Goal: Task Accomplishment & Management: Use online tool/utility

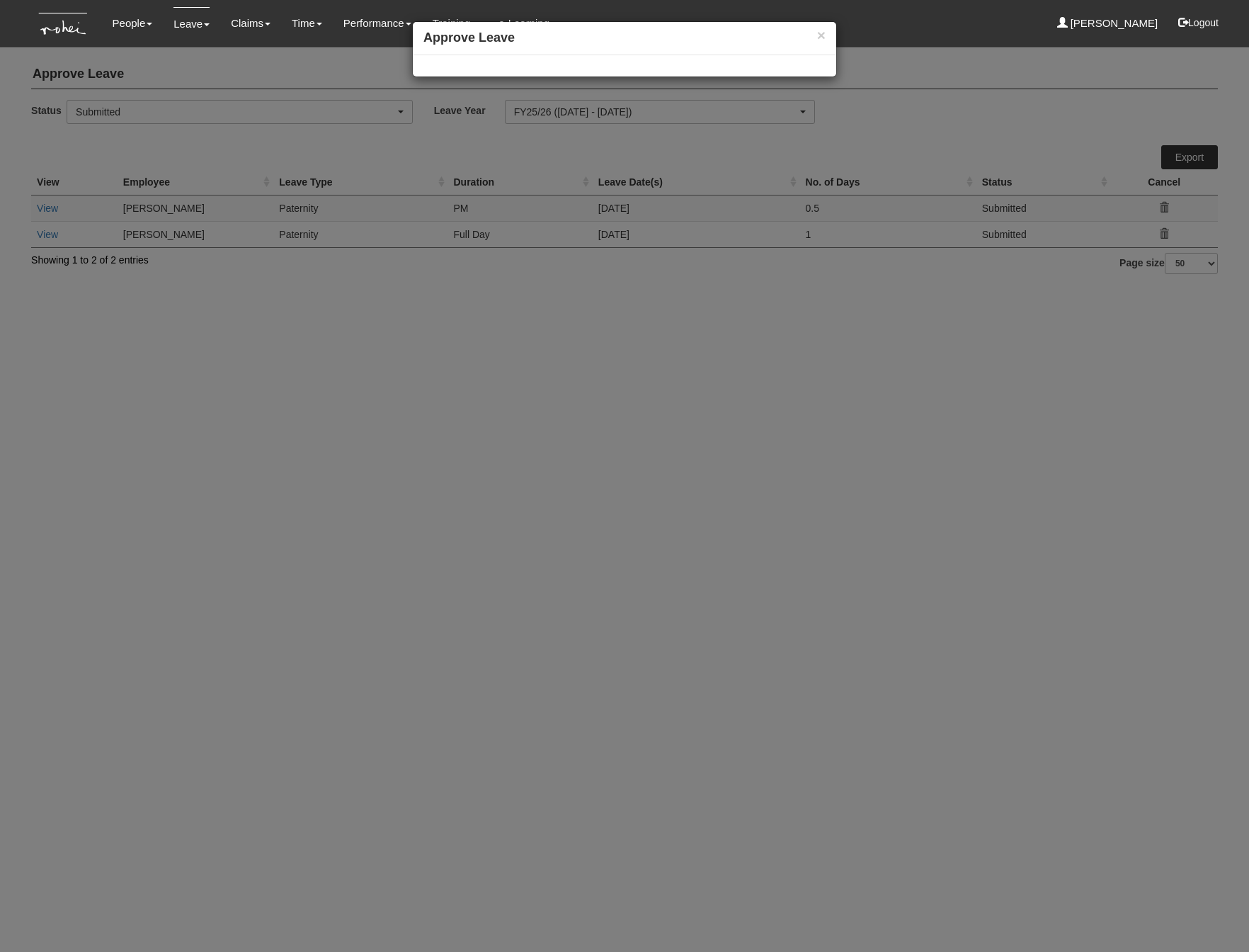
select select "50"
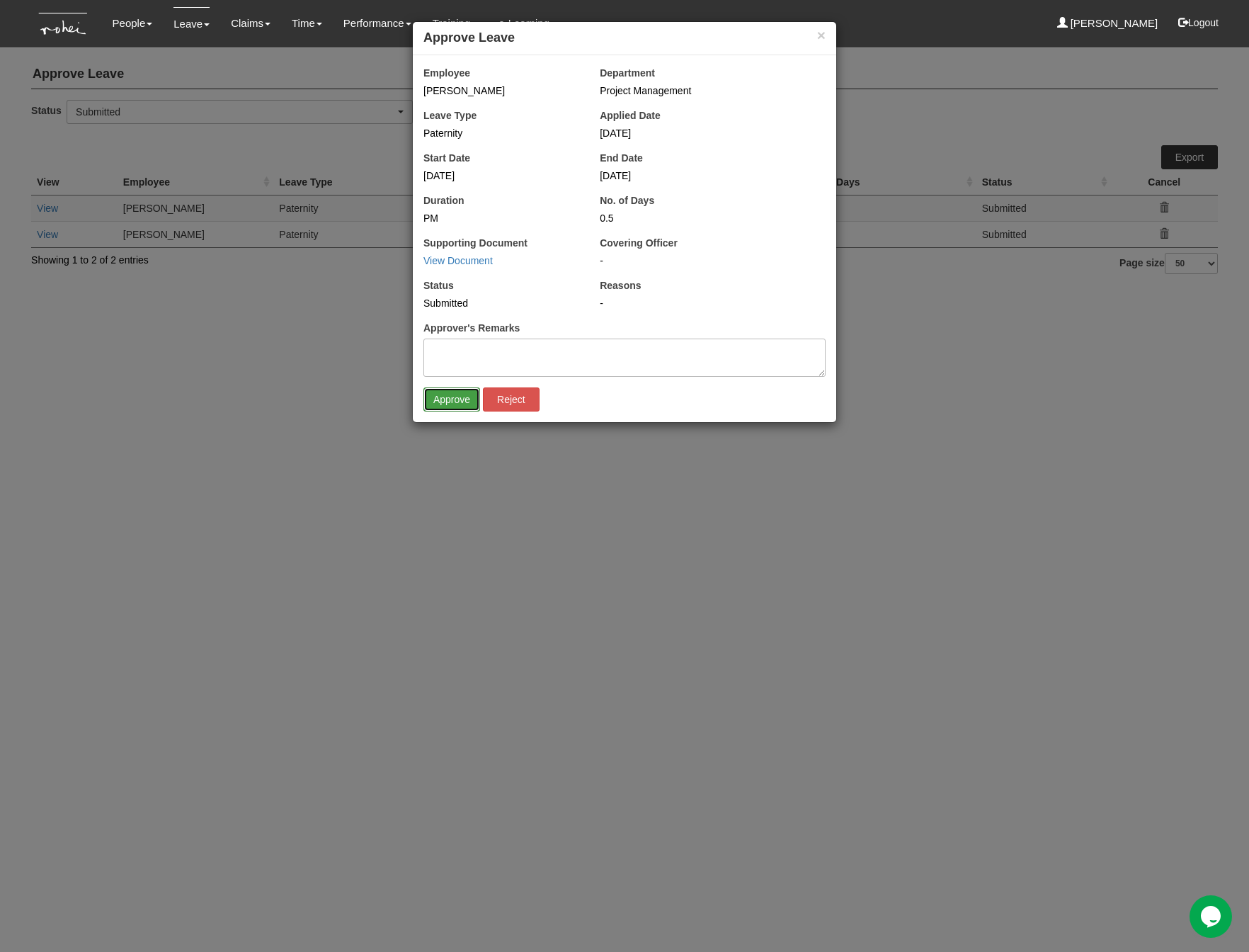
click at [446, 409] on input "Approve" at bounding box center [451, 399] width 56 height 24
select select "50"
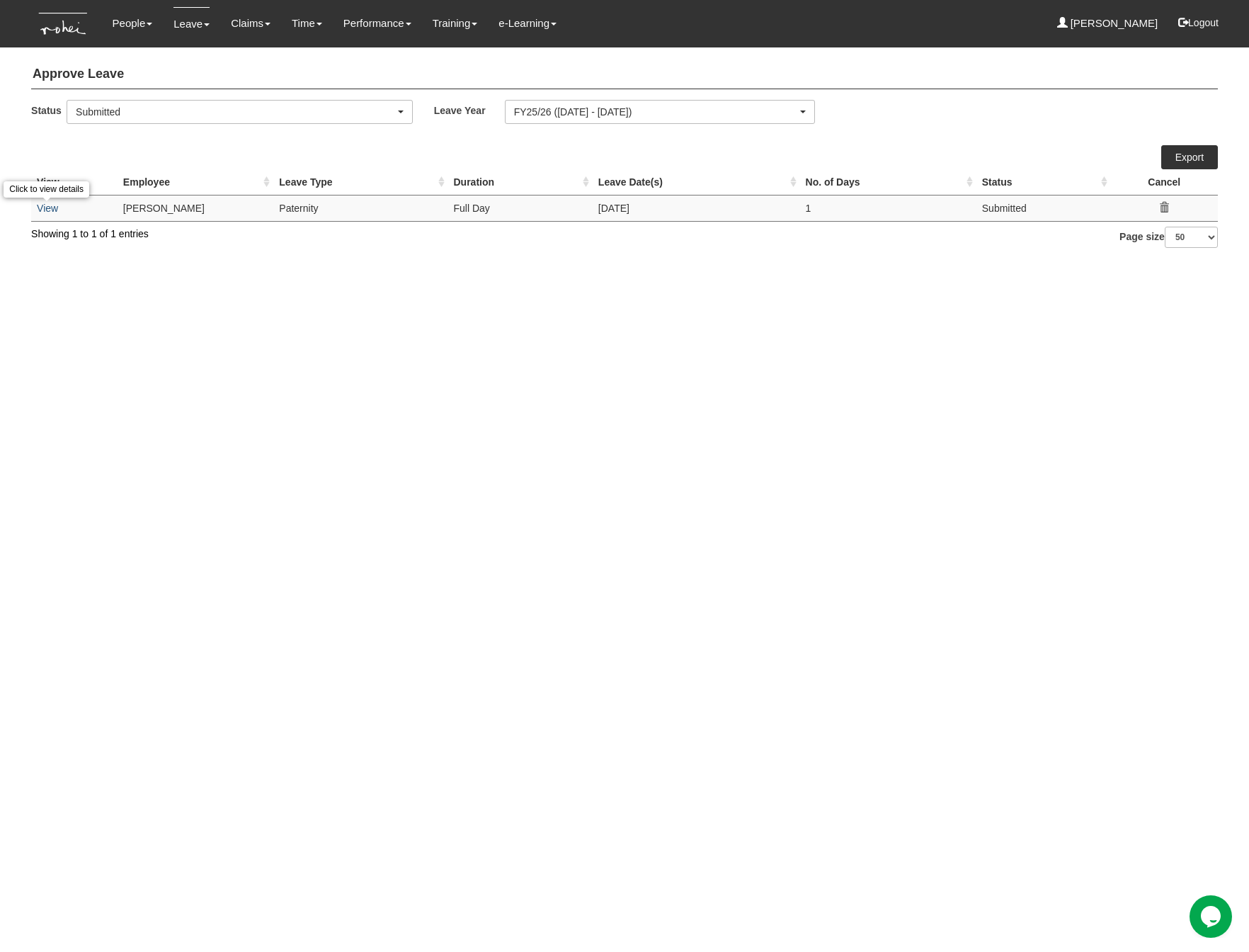
click at [48, 209] on link "View" at bounding box center [47, 208] width 21 height 11
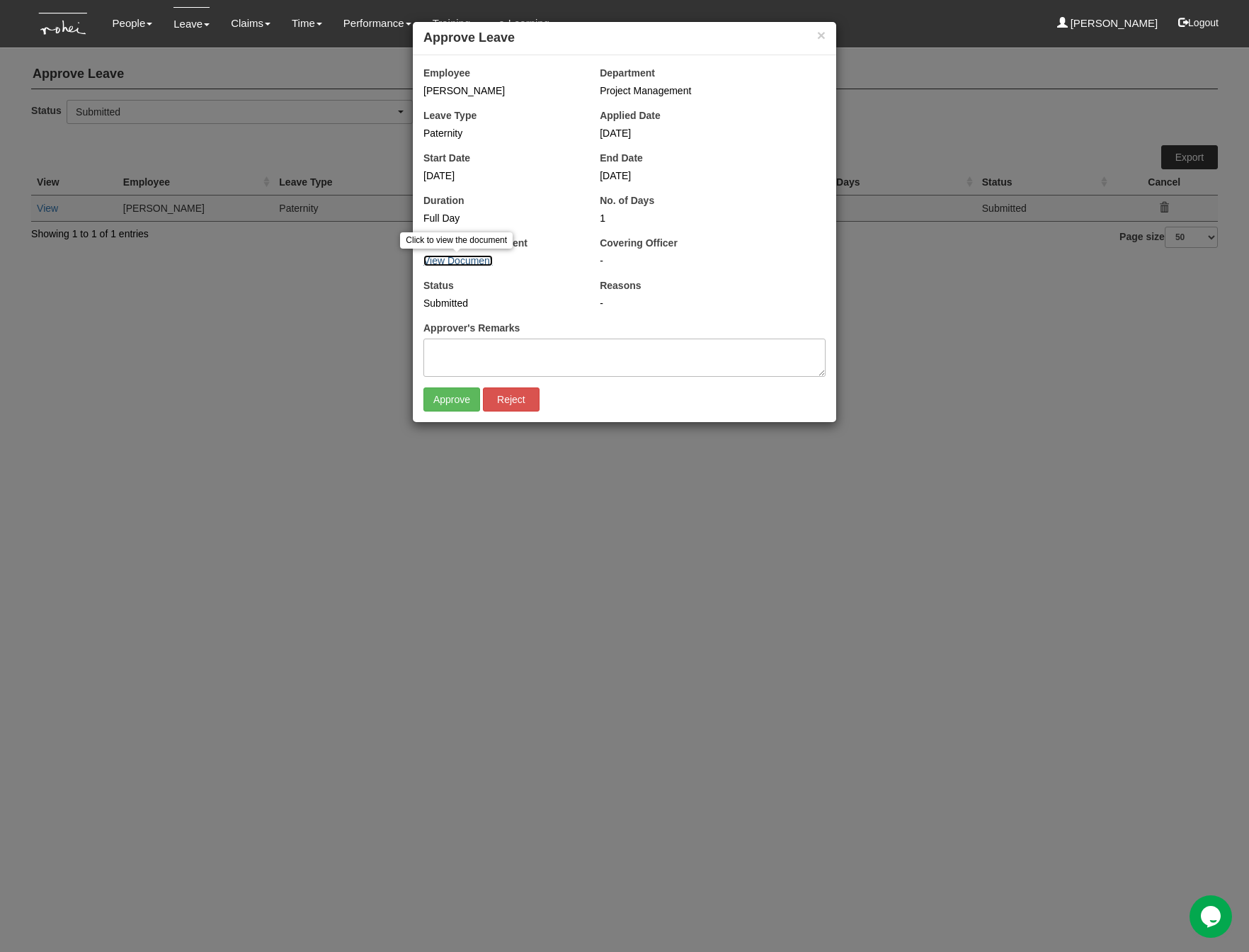
click at [457, 260] on link "View Document" at bounding box center [458, 260] width 69 height 11
click at [497, 283] on div "Status Submitted" at bounding box center [501, 294] width 176 height 32
click at [478, 258] on link "View Document" at bounding box center [458, 260] width 69 height 11
click at [1029, 93] on div "× Approve Leave Employee Joshua Tan Department Project Management Leave Type Pa…" at bounding box center [624, 476] width 1249 height 952
click at [818, 38] on button "×" at bounding box center [821, 35] width 8 height 15
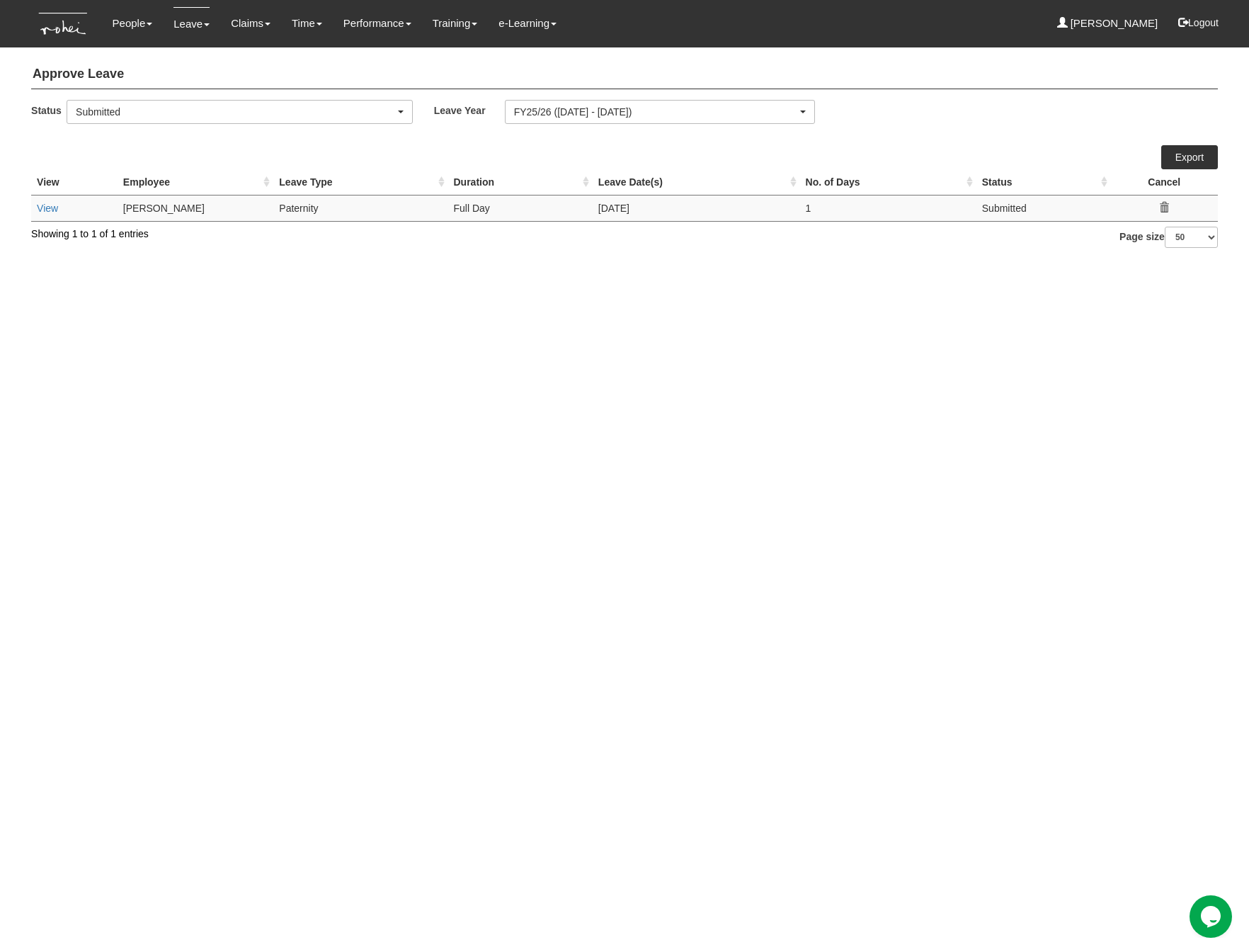
click at [47, 217] on td "View" at bounding box center [75, 208] width 87 height 26
click at [47, 212] on link "View" at bounding box center [47, 208] width 21 height 11
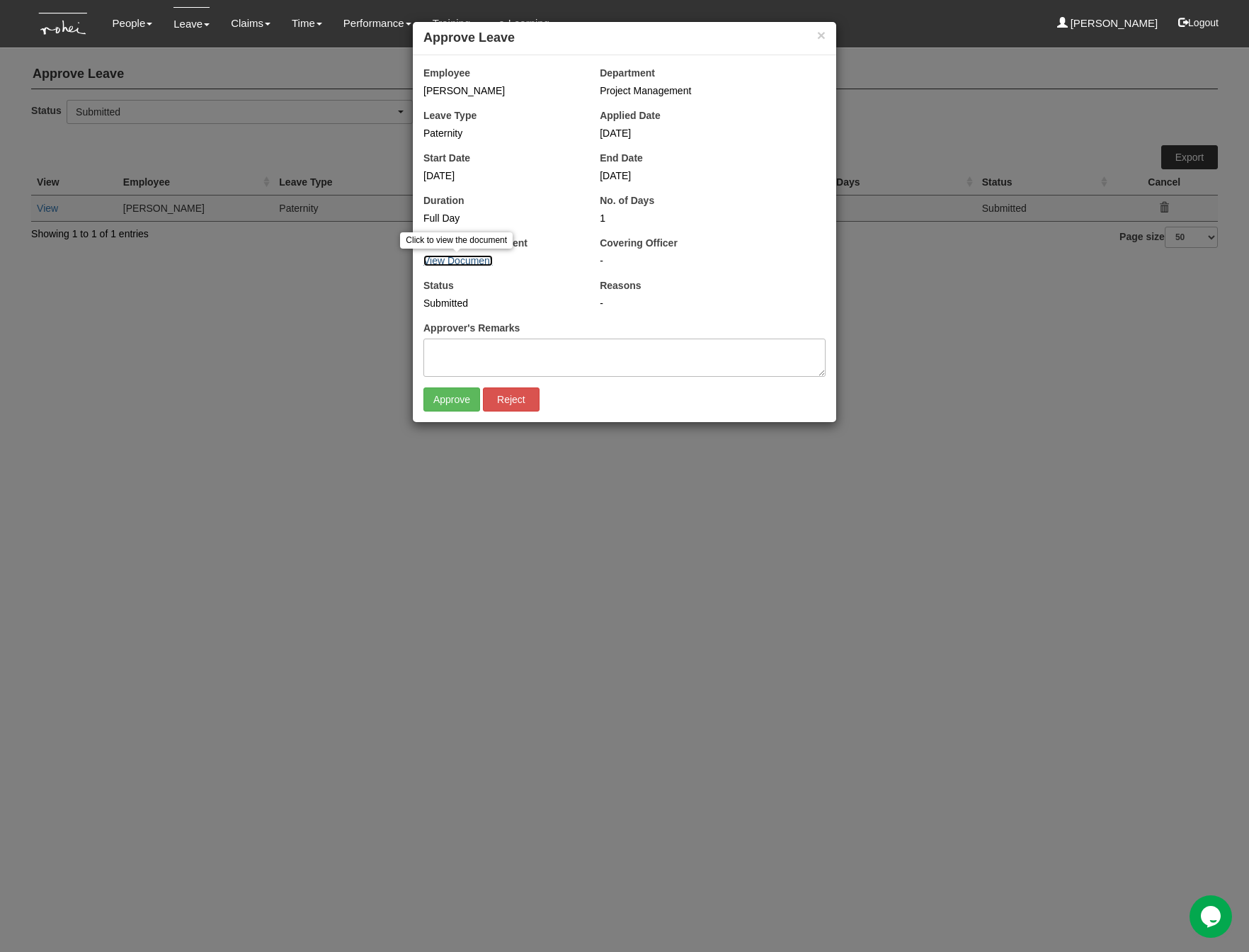
click at [476, 264] on link "View Document" at bounding box center [458, 260] width 69 height 11
click at [459, 406] on input "Approve" at bounding box center [451, 399] width 56 height 24
select select "50"
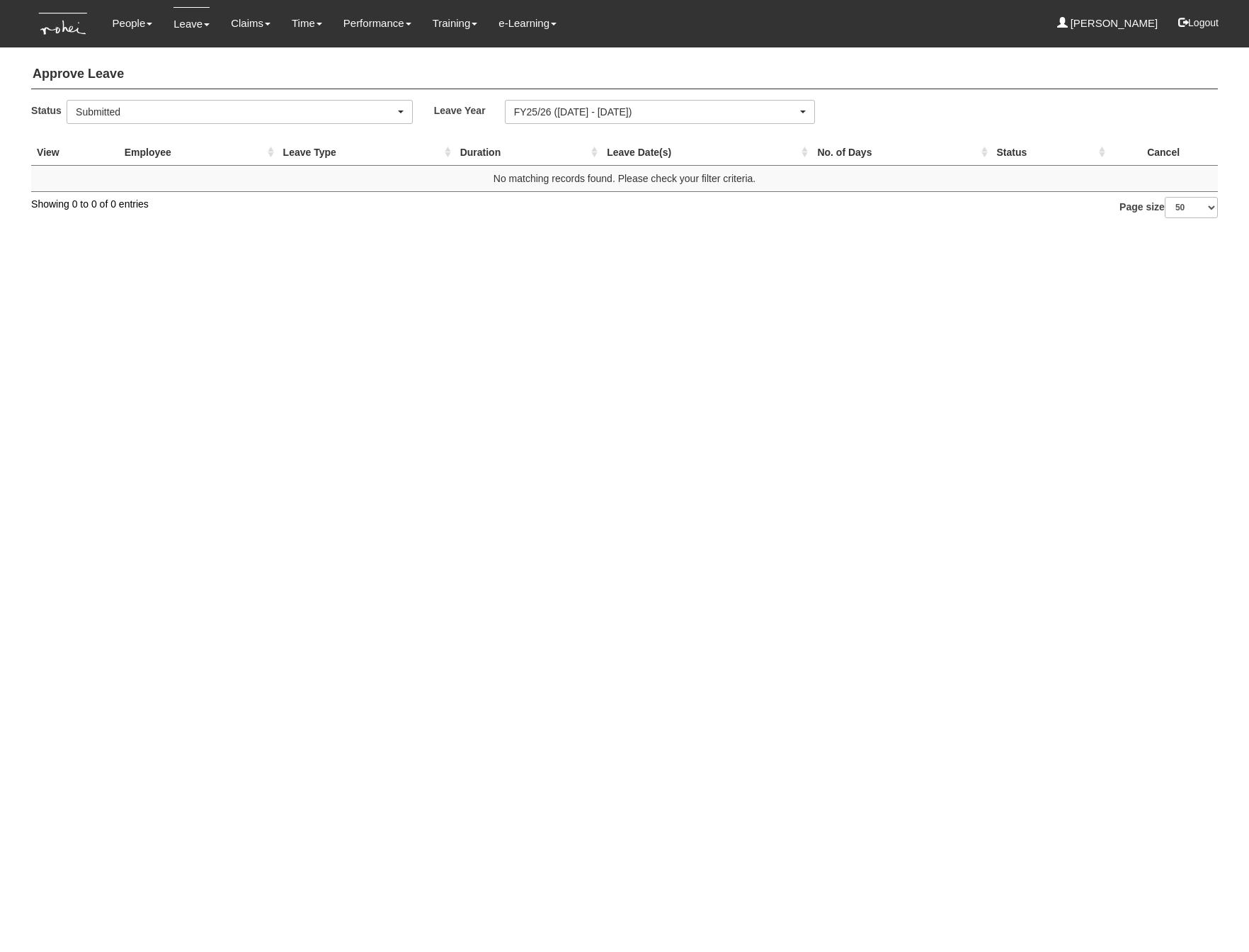
select select "50"
